Goal: Book appointment/travel/reservation

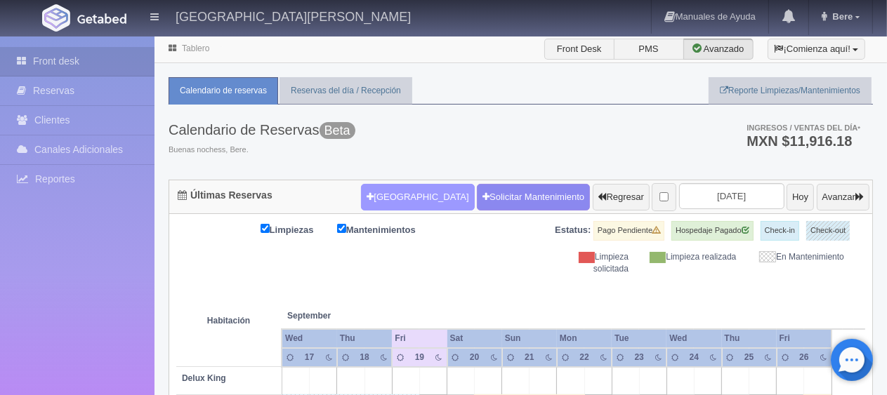
click at [389, 195] on button "[GEOGRAPHIC_DATA]" at bounding box center [417, 197] width 113 height 27
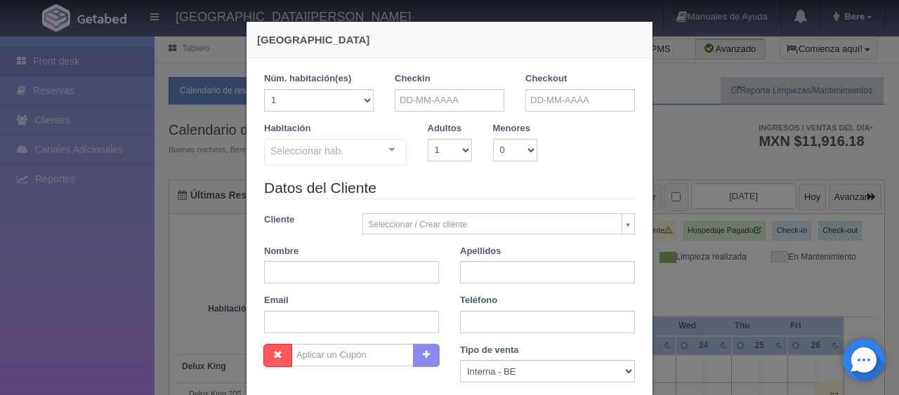
checkbox input "false"
click at [445, 74] on div "Checkin" at bounding box center [450, 91] width 110 height 39
click at [435, 119] on div "Checkin" at bounding box center [449, 97] width 131 height 50
drag, startPoint x: 449, startPoint y: 100, endPoint x: 602, endPoint y: 164, distance: 165.7
click at [450, 103] on input "text" at bounding box center [450, 100] width 110 height 22
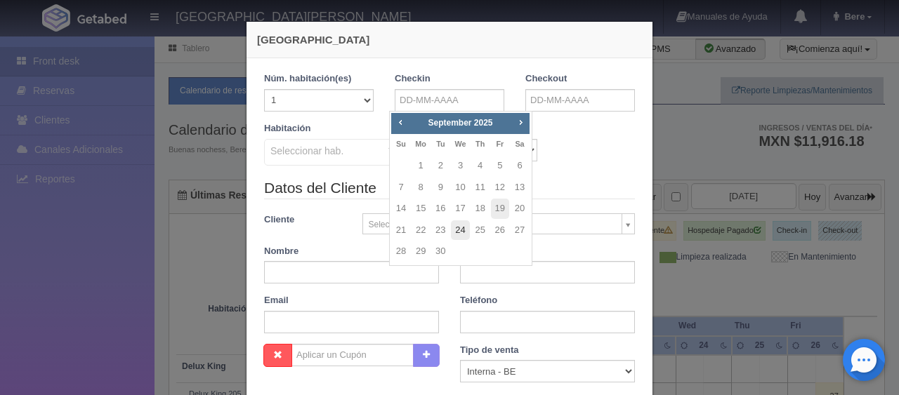
click at [464, 234] on link "24" at bounding box center [460, 231] width 18 height 20
type input "[DATE]"
checkbox input "false"
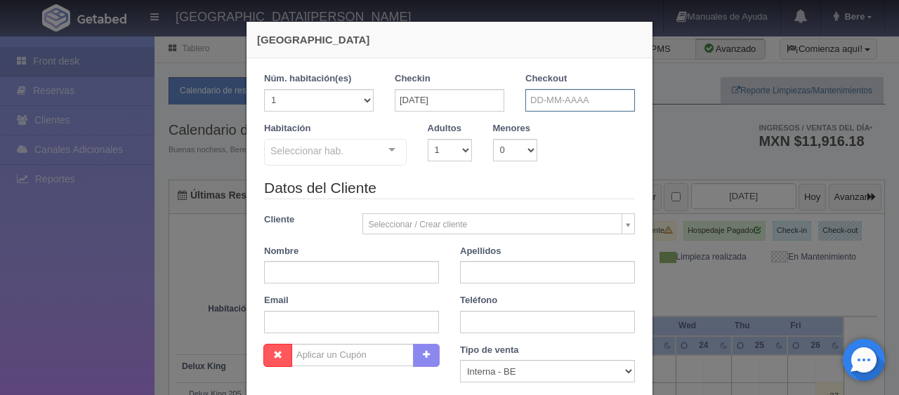
click at [537, 104] on input "text" at bounding box center [580, 100] width 110 height 22
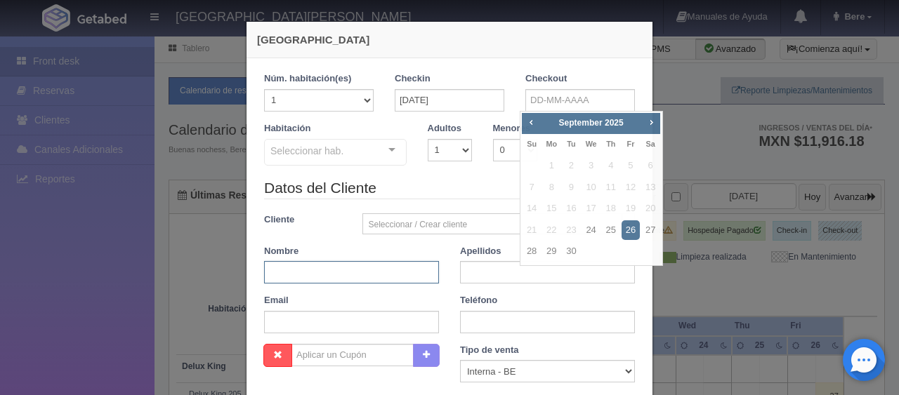
click at [337, 275] on input "text" at bounding box center [351, 272] width 175 height 22
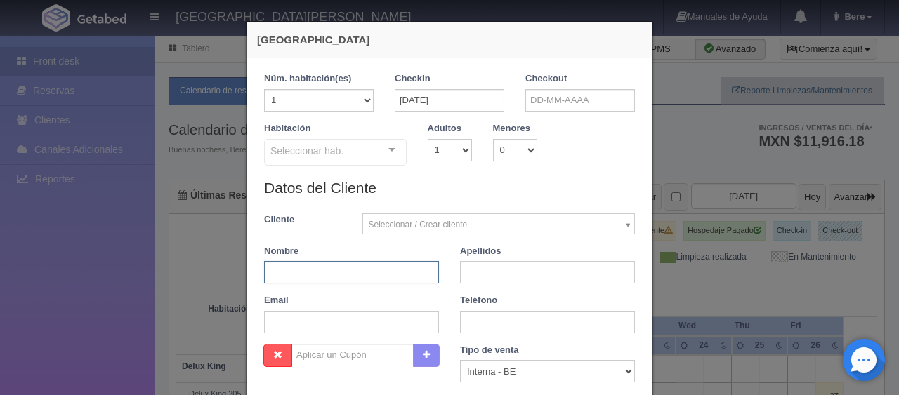
paste input "[PERSON_NAME]"
type input "[PERSON_NAME]"
paste input "[PERSON_NAME]"
type input "[PERSON_NAME]"
click at [327, 332] on input "text" at bounding box center [351, 322] width 175 height 22
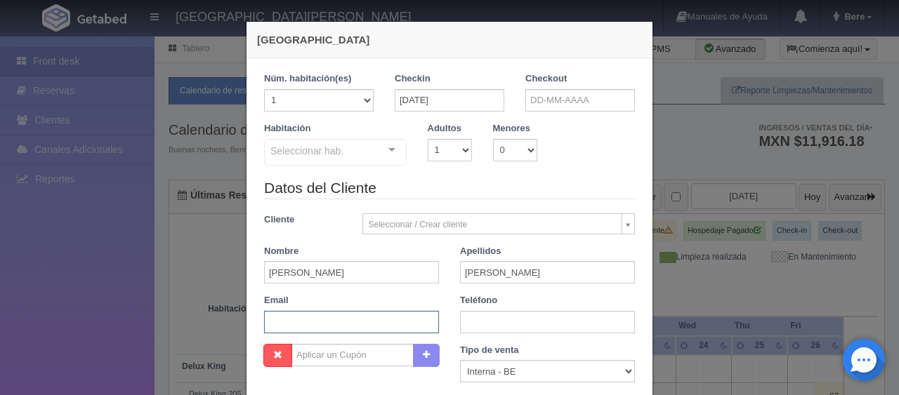
paste input "[EMAIL_ADDRESS][DOMAIN_NAME] [PHONE_NUMBER]"
drag, startPoint x: 357, startPoint y: 325, endPoint x: 527, endPoint y: 335, distance: 170.3
click at [527, 335] on div "Datos del Cliente Cliente Seleccionar / Crear cliente Nuevo Cliente [PERSON_NAM…" at bounding box center [450, 261] width 392 height 166
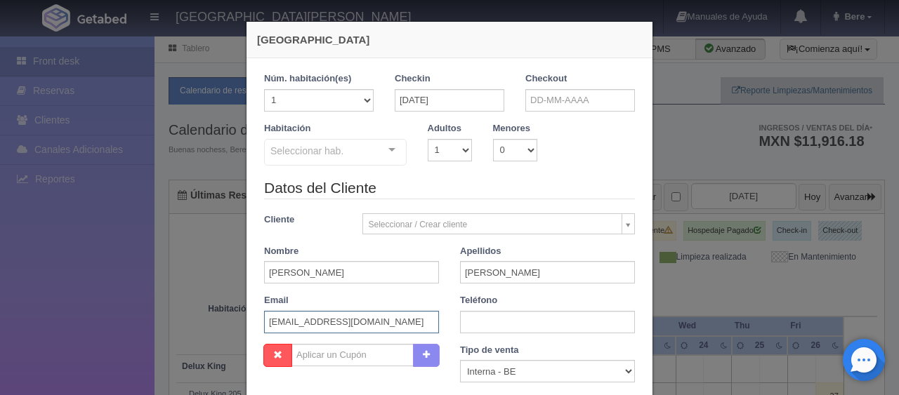
type input "[EMAIL_ADDRESS][DOMAIN_NAME]"
paste input "[PHONE_NUMBER]"
type input "[PHONE_NUMBER]"
drag, startPoint x: 504, startPoint y: 369, endPoint x: 504, endPoint y: 360, distance: 9.9
click at [505, 369] on select "Correo Electronico Interna - BE Llamada OTA Externa Otro WALK IN" at bounding box center [547, 371] width 175 height 22
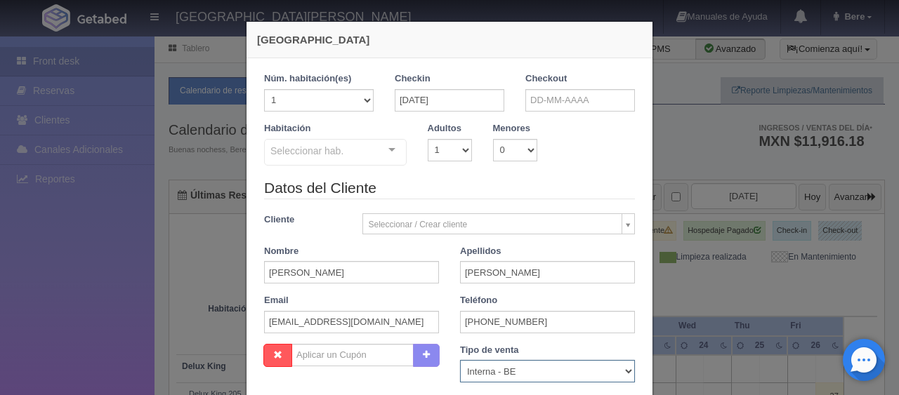
select select "extota"
click at [460, 360] on select "Correo Electronico Interna - BE Llamada OTA Externa Otro WALK IN" at bounding box center [547, 371] width 175 height 22
click at [480, 108] on input "[DATE]" at bounding box center [450, 100] width 110 height 22
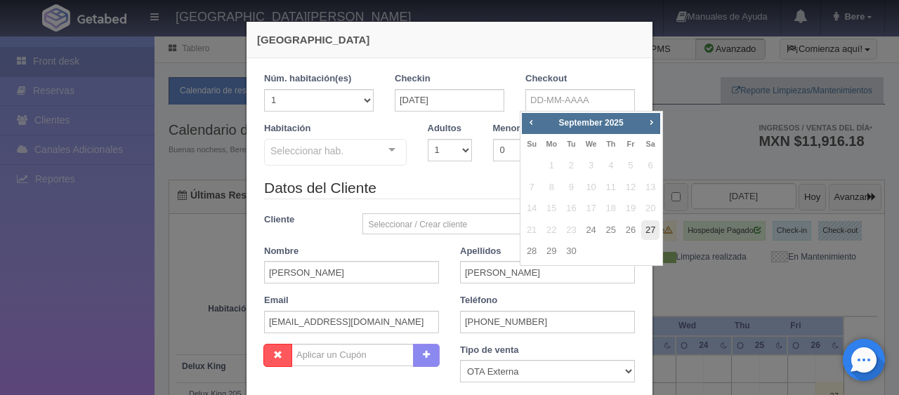
click at [646, 231] on link "27" at bounding box center [650, 231] width 18 height 20
type input "[DATE]"
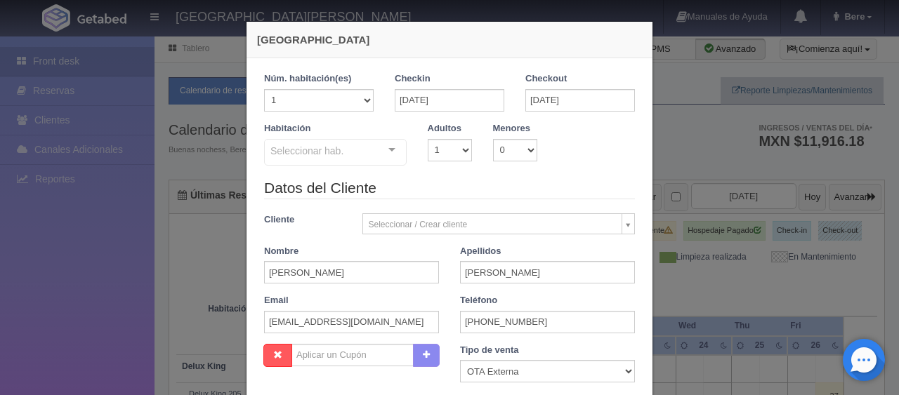
click at [349, 157] on div "Seleccionar hab." at bounding box center [335, 152] width 143 height 27
checkbox input "false"
click at [444, 153] on select "1 2 3 4 5 6 7 8 9 10" at bounding box center [450, 150] width 44 height 22
select select "2"
click at [428, 139] on select "1 2 3 4 5 6 7 8 9 10" at bounding box center [450, 150] width 44 height 22
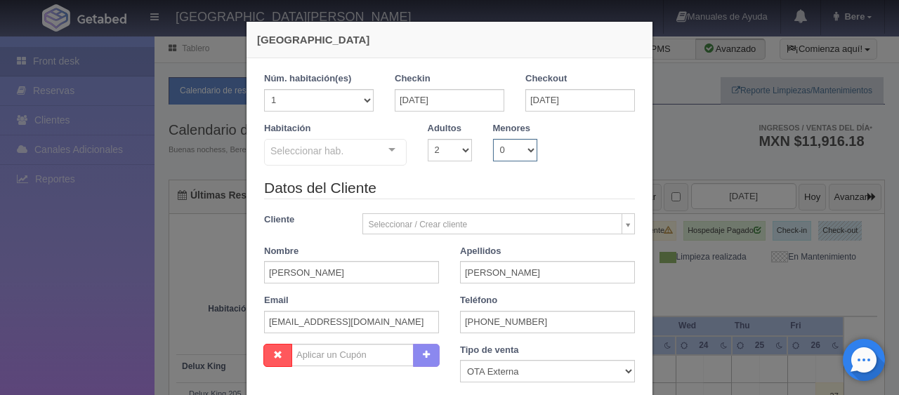
checkbox input "false"
click at [506, 143] on select "0 1 2 3 4 5 6 7 8 9 10" at bounding box center [515, 150] width 44 height 22
select select "1"
click at [493, 139] on select "0 1 2 3 4 5 6 7 8 9 10" at bounding box center [515, 150] width 44 height 22
checkbox input "false"
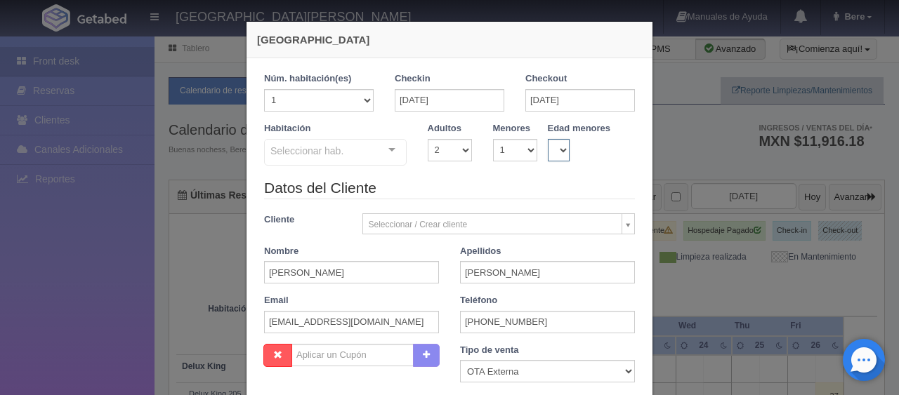
click at [548, 153] on select "0 1 2 3 4 5 6 7 8 9 10 11 12 13 14 15 16 17 18" at bounding box center [559, 150] width 22 height 22
select select "12"
click at [548, 139] on select "0 1 2 3 4 5 6 7 8 9 10 11 12 13 14 15 16 17 18" at bounding box center [559, 150] width 22 height 22
checkbox input "false"
drag, startPoint x: 374, startPoint y: 158, endPoint x: 357, endPoint y: 53, distance: 106.7
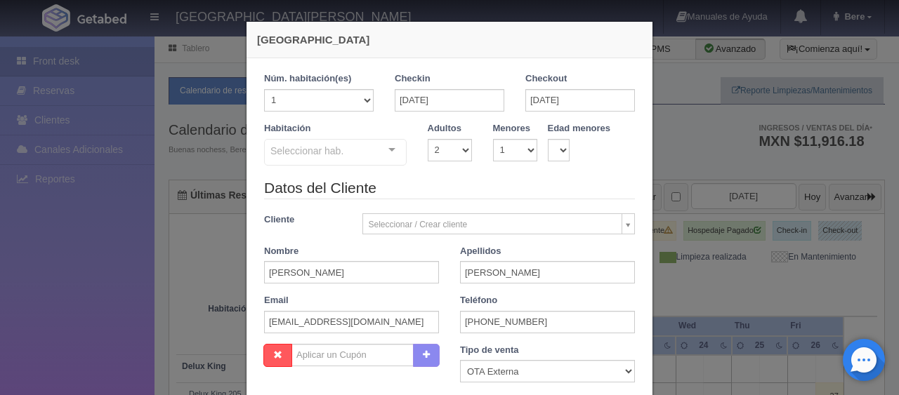
click at [374, 157] on div "Seleccionar hab. SUITE SUITE - Sin asignar SUITE 301 Habitación Personas con Mo…" at bounding box center [335, 153] width 143 height 28
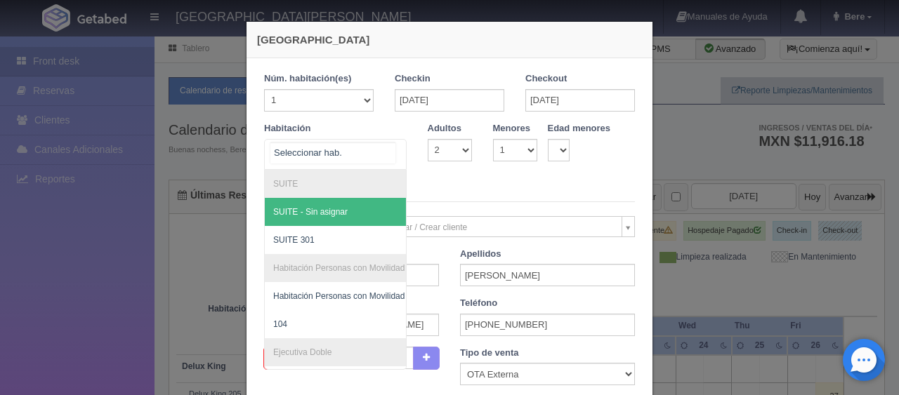
click at [338, 139] on div at bounding box center [335, 154] width 143 height 31
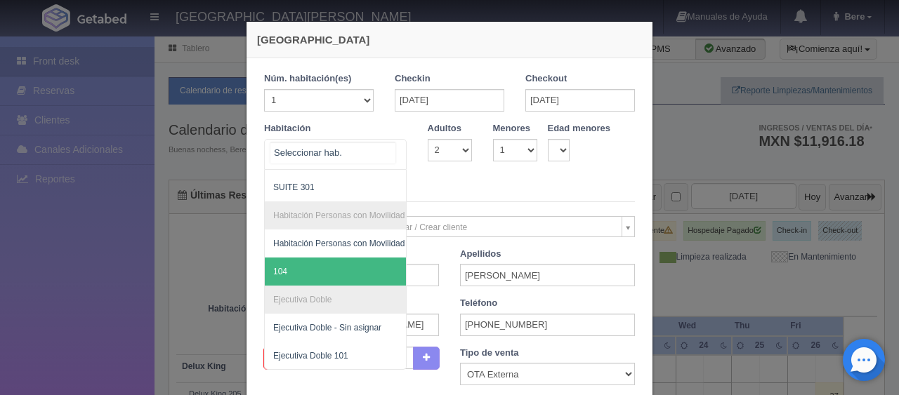
scroll to position [404, 0]
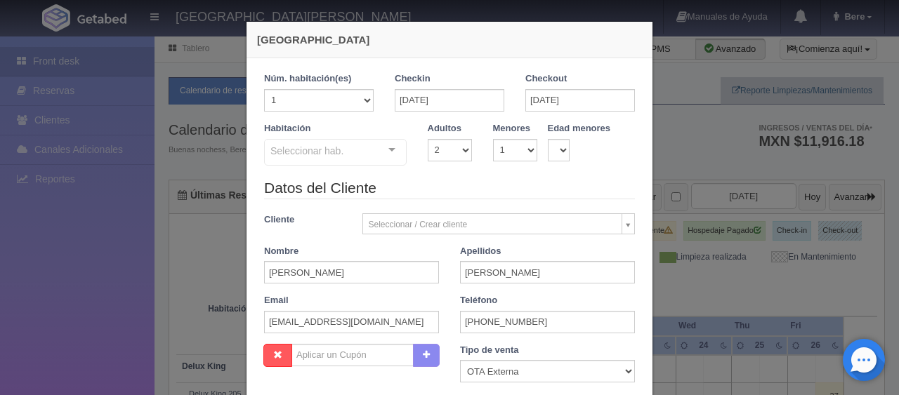
click at [328, 161] on div "Seleccionar hab." at bounding box center [335, 152] width 143 height 27
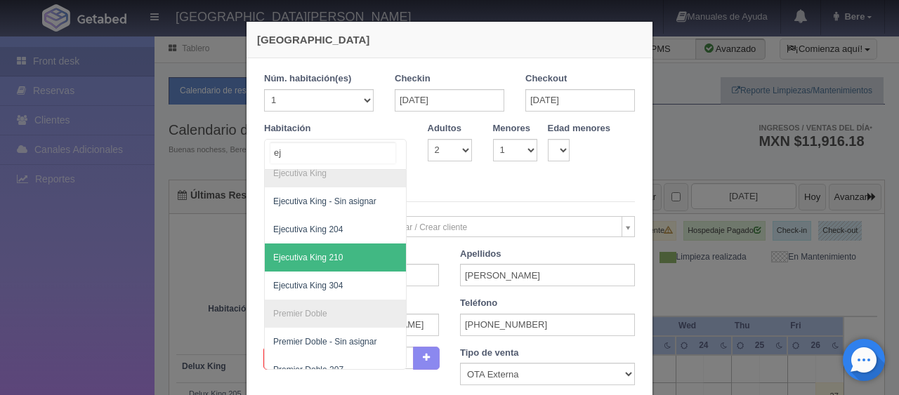
scroll to position [193, 0]
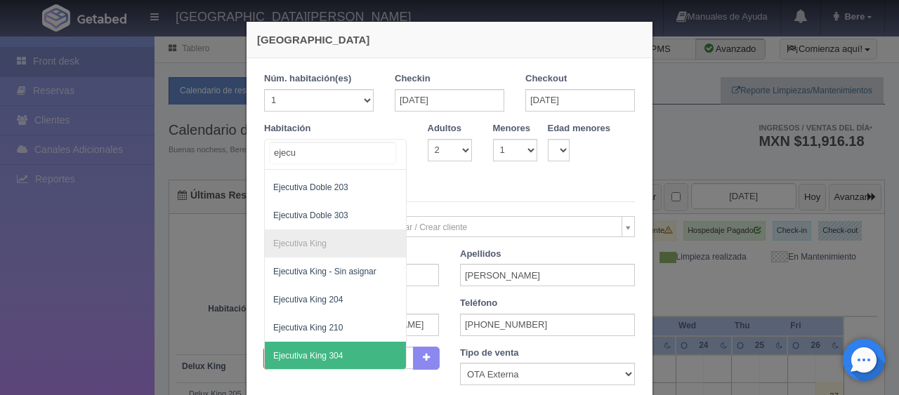
type input "ejecut"
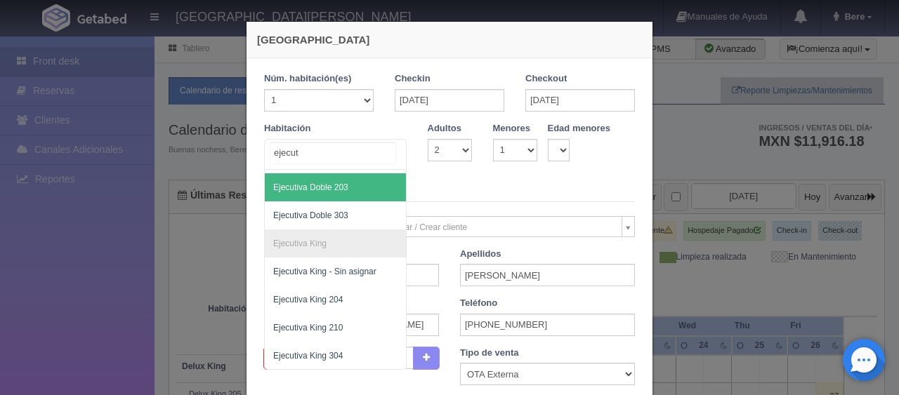
scroll to position [123, 0]
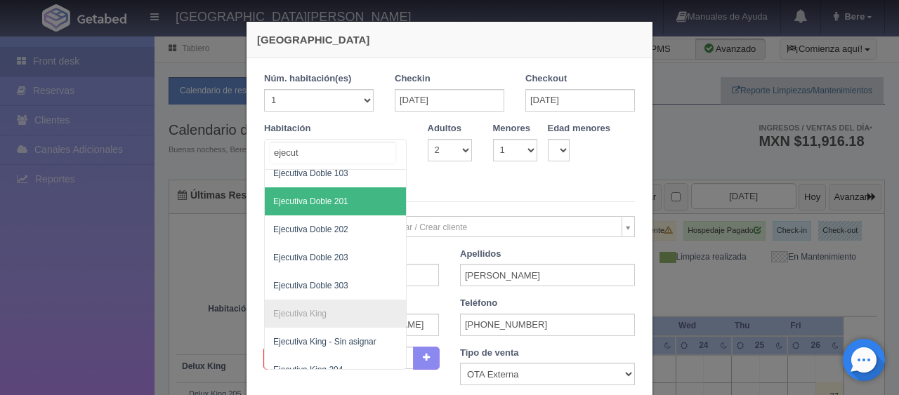
click at [361, 209] on span "Ejecutiva Doble 201" at bounding box center [335, 202] width 141 height 28
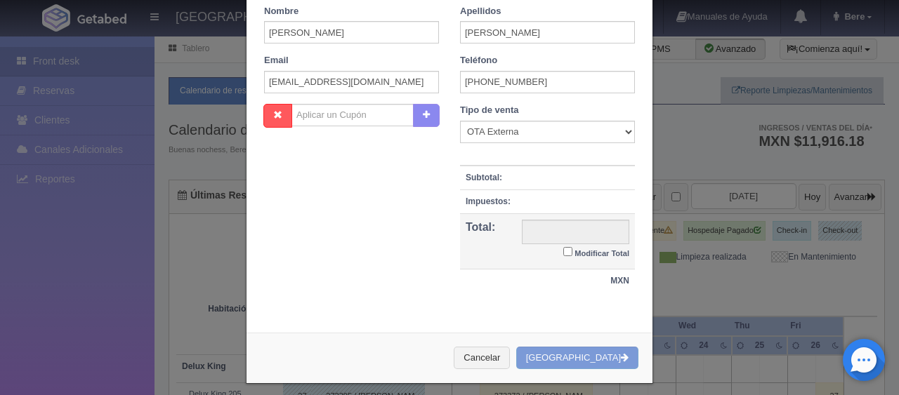
click at [590, 253] on small "Modificar Total" at bounding box center [602, 253] width 55 height 8
click at [573, 253] on input "Modificar Total" at bounding box center [567, 251] width 9 height 9
checkbox input "true"
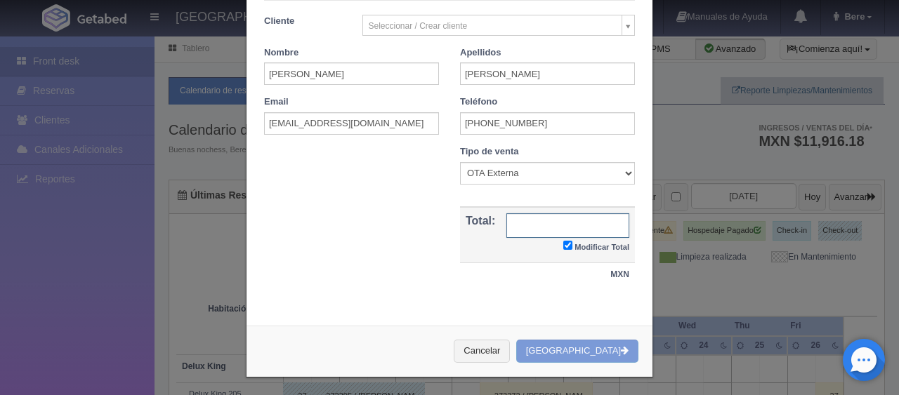
type input "5277.00"
checkbox input "true"
click at [542, 214] on input "5277.00" at bounding box center [567, 224] width 123 height 25
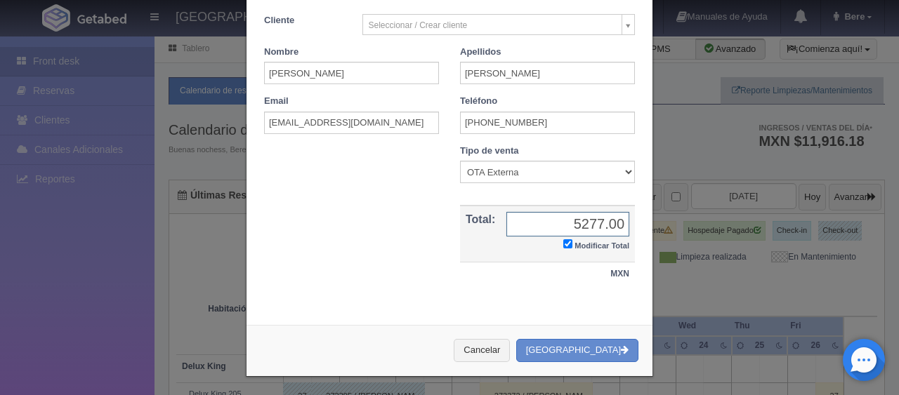
click at [542, 214] on input "5277.00" at bounding box center [567, 224] width 123 height 25
type input "5245.88"
click at [587, 351] on button "[GEOGRAPHIC_DATA]" at bounding box center [577, 350] width 122 height 23
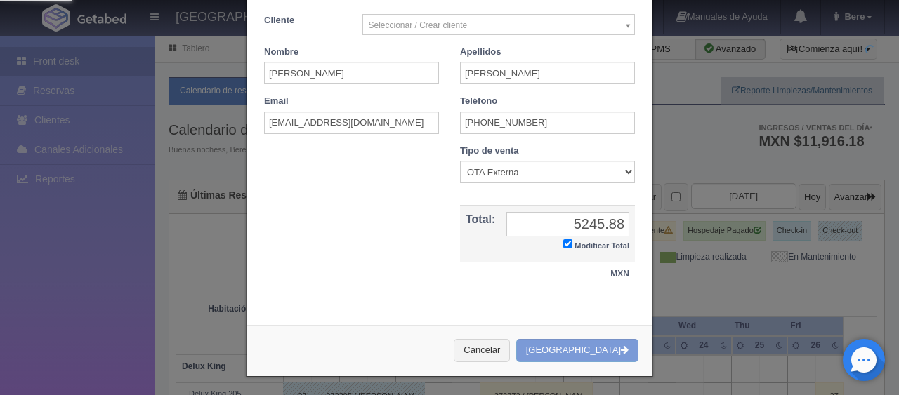
scroll to position [0, 0]
